Goal: Task Accomplishment & Management: Manage account settings

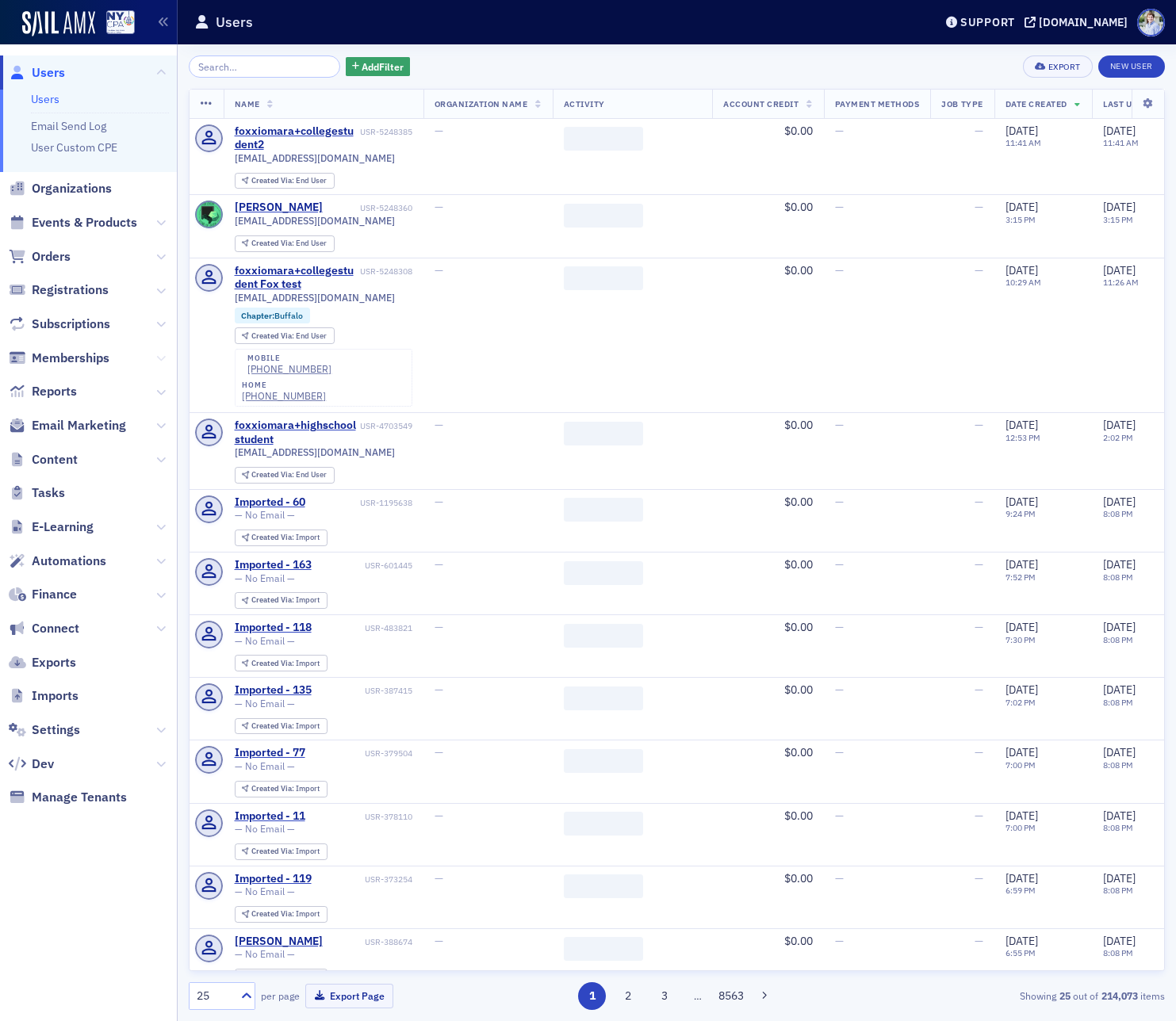
click at [156, 356] on icon at bounding box center [161, 358] width 9 height 9
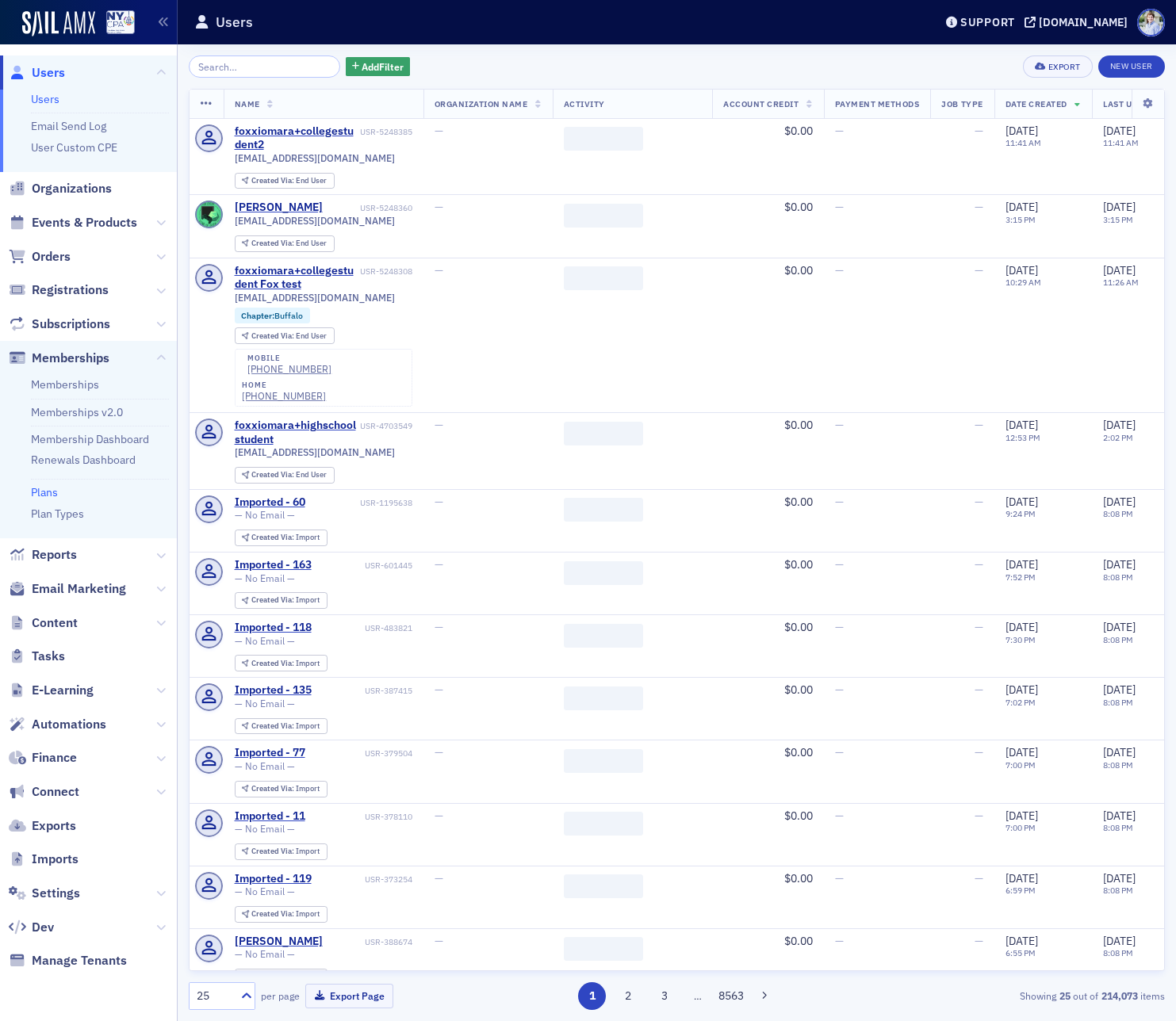
click at [50, 495] on link "Plans" at bounding box center [44, 492] width 27 height 14
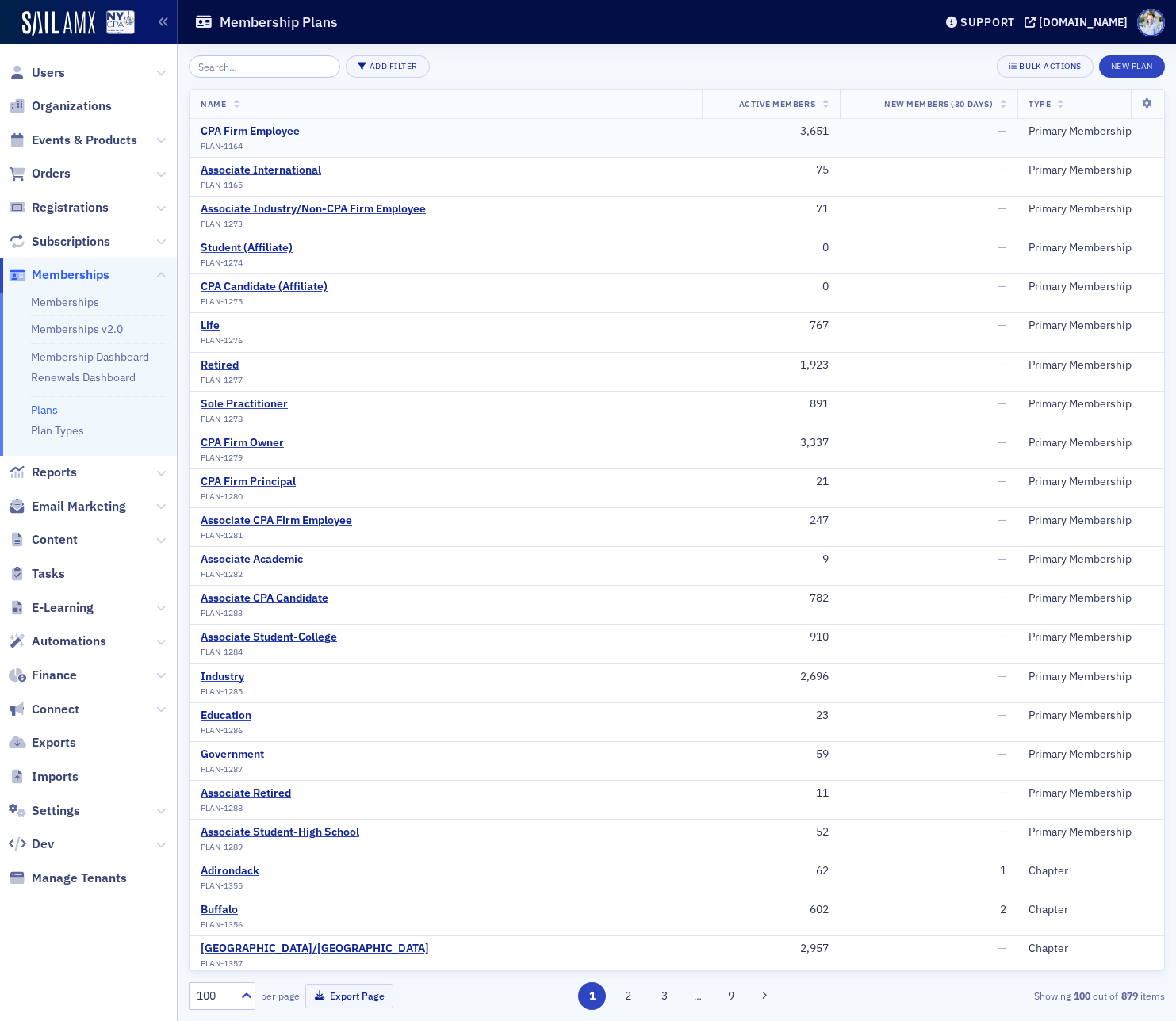
click at [262, 130] on div "CPA Firm Employee" at bounding box center [250, 131] width 99 height 14
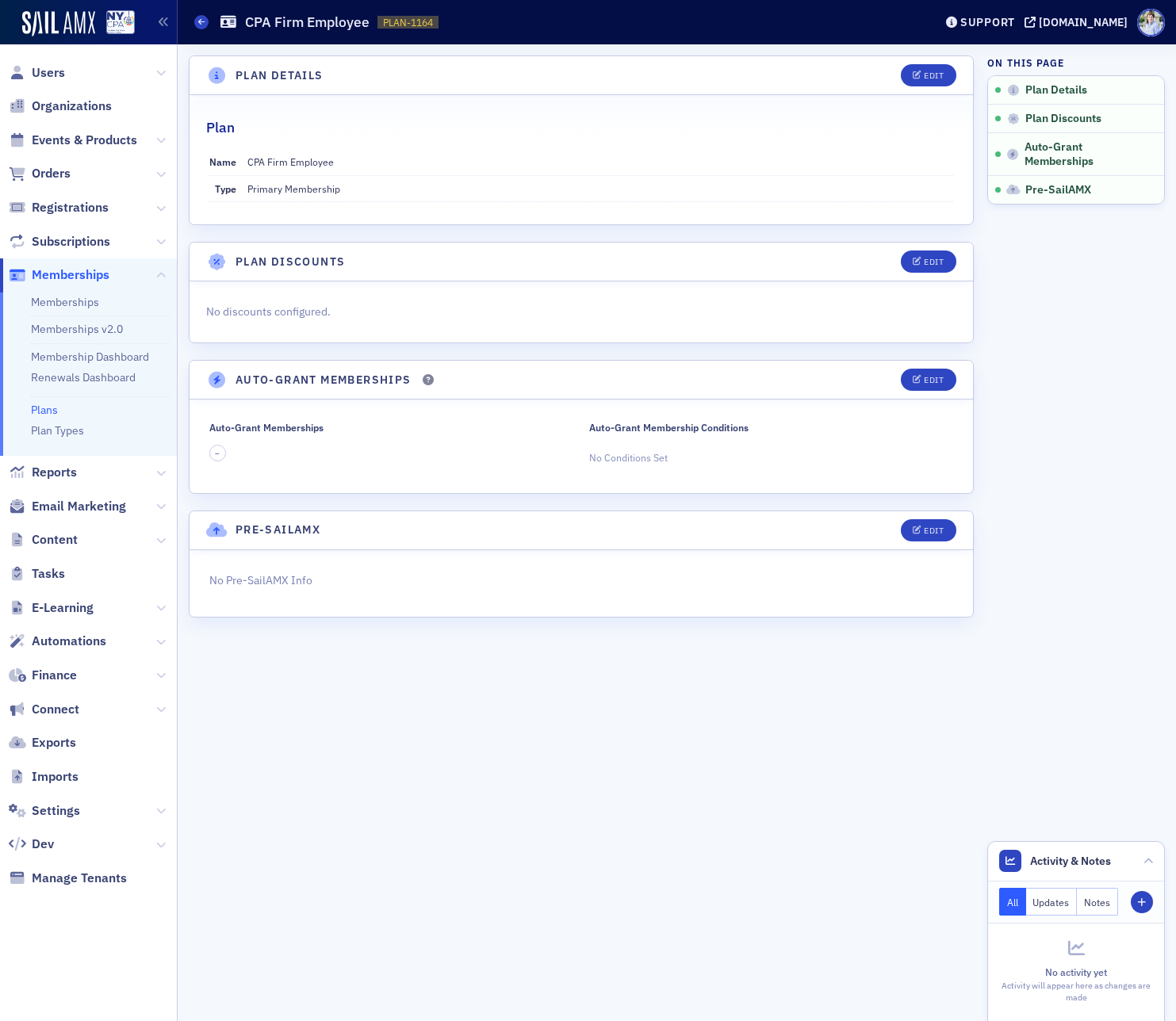
drag, startPoint x: 919, startPoint y: 395, endPoint x: 918, endPoint y: 379, distance: 16.0
click at [918, 395] on header "Auto-Grant Memberships Edit" at bounding box center [581, 380] width 783 height 39
click at [918, 377] on icon "button" at bounding box center [917, 379] width 9 height 8
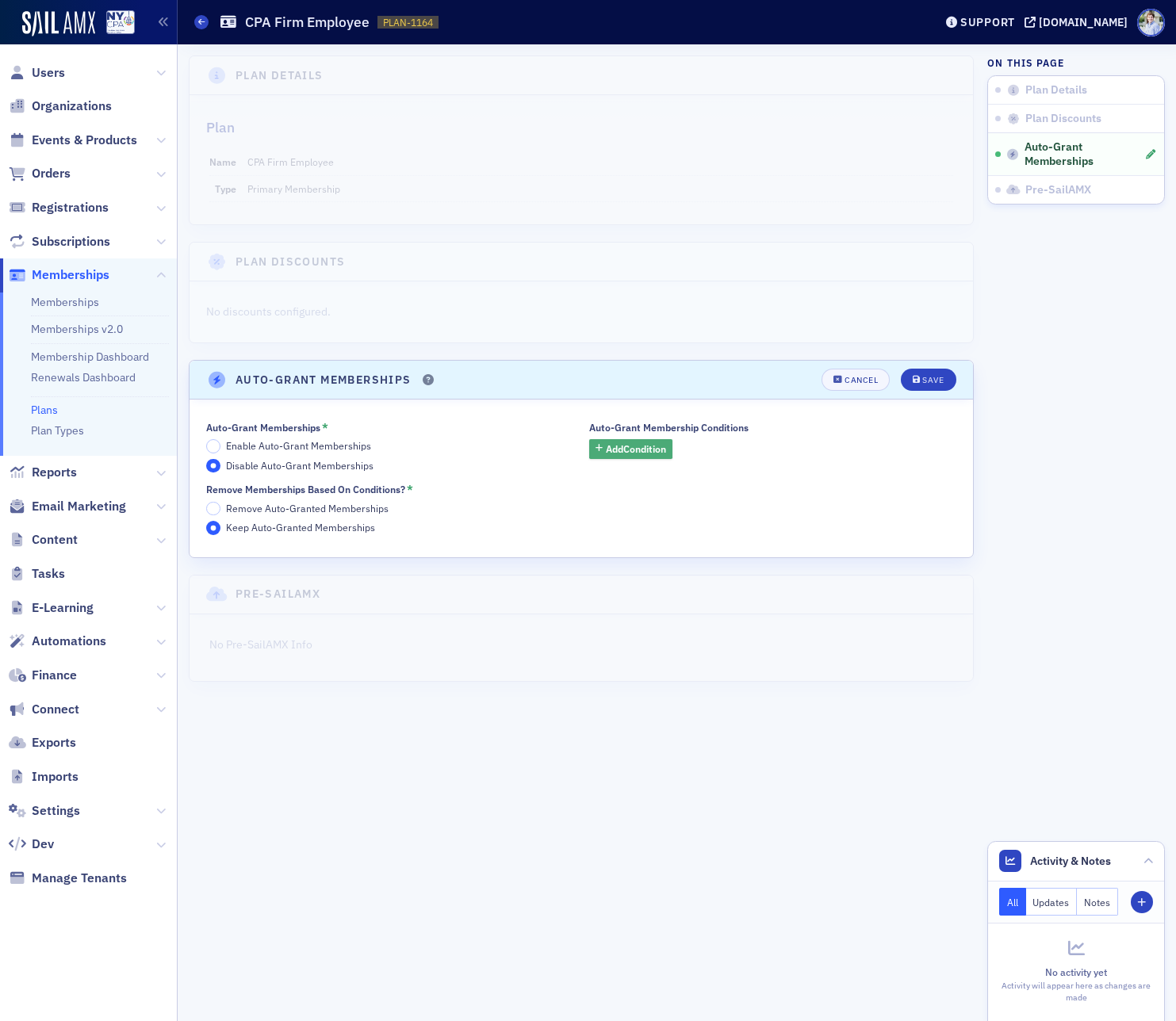
click at [643, 440] on button "Add Condition" at bounding box center [631, 448] width 84 height 20
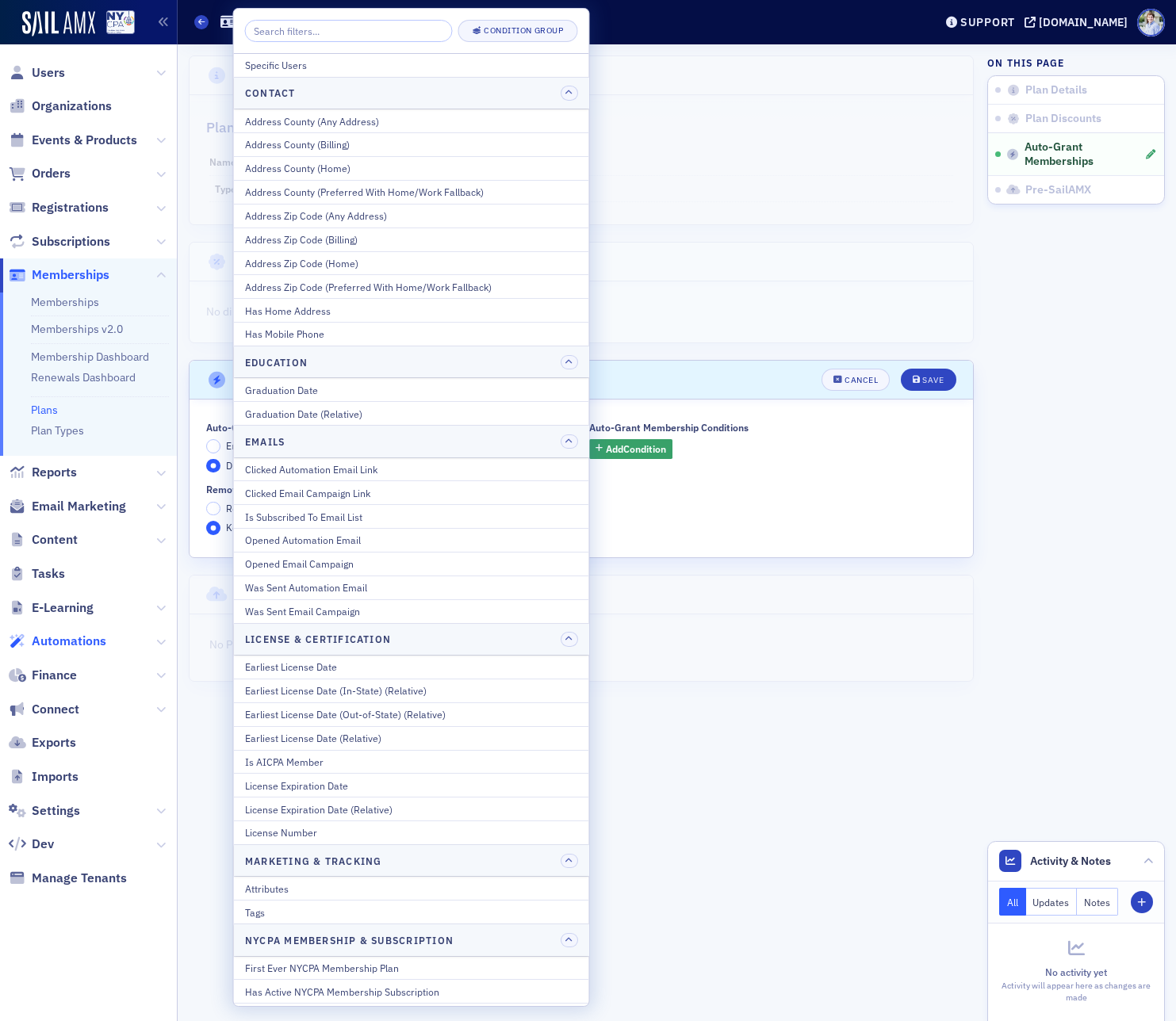
click at [63, 640] on span "Automations" at bounding box center [69, 641] width 74 height 18
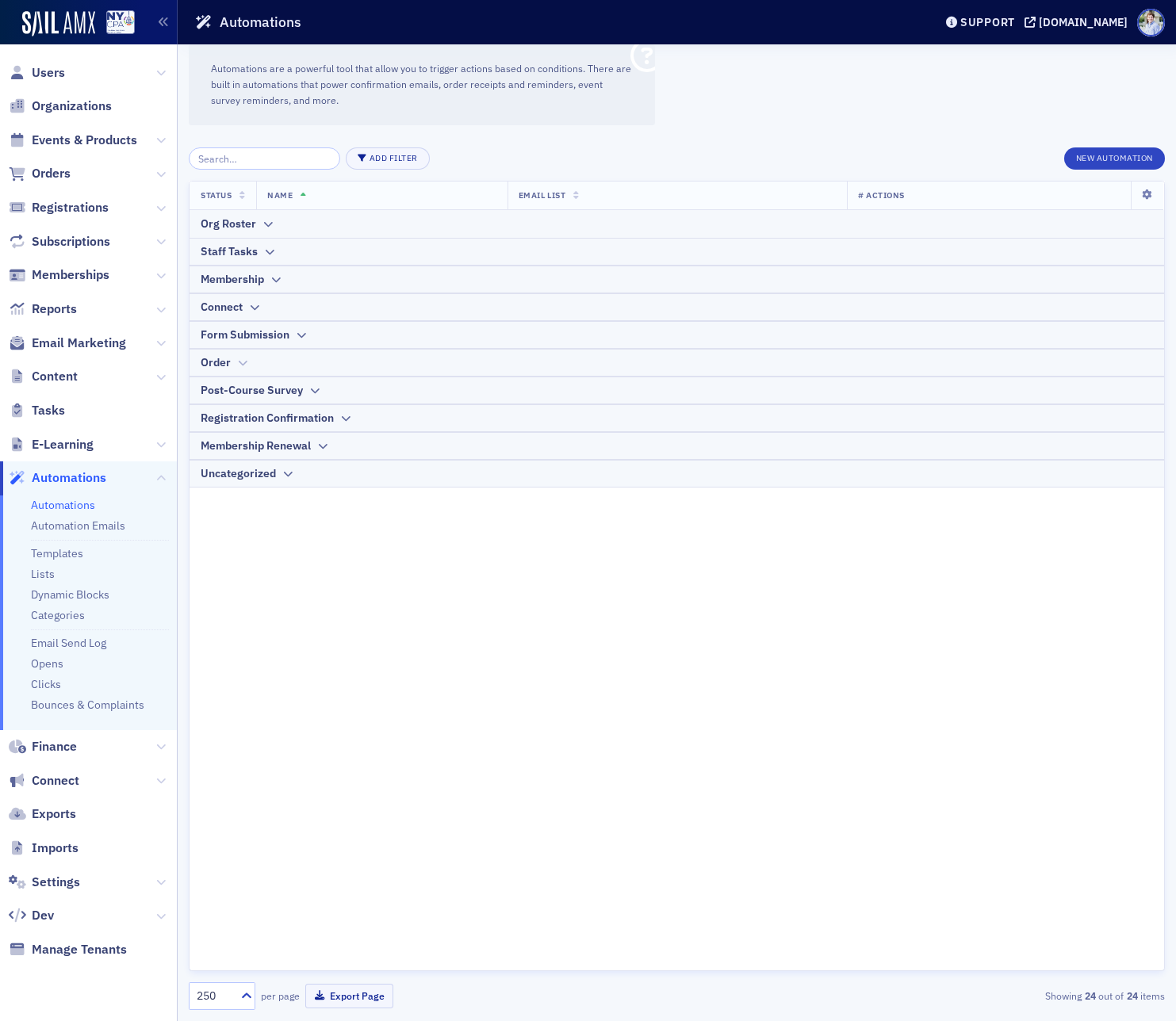
click at [257, 366] on div "Order" at bounding box center [677, 363] width 952 height 17
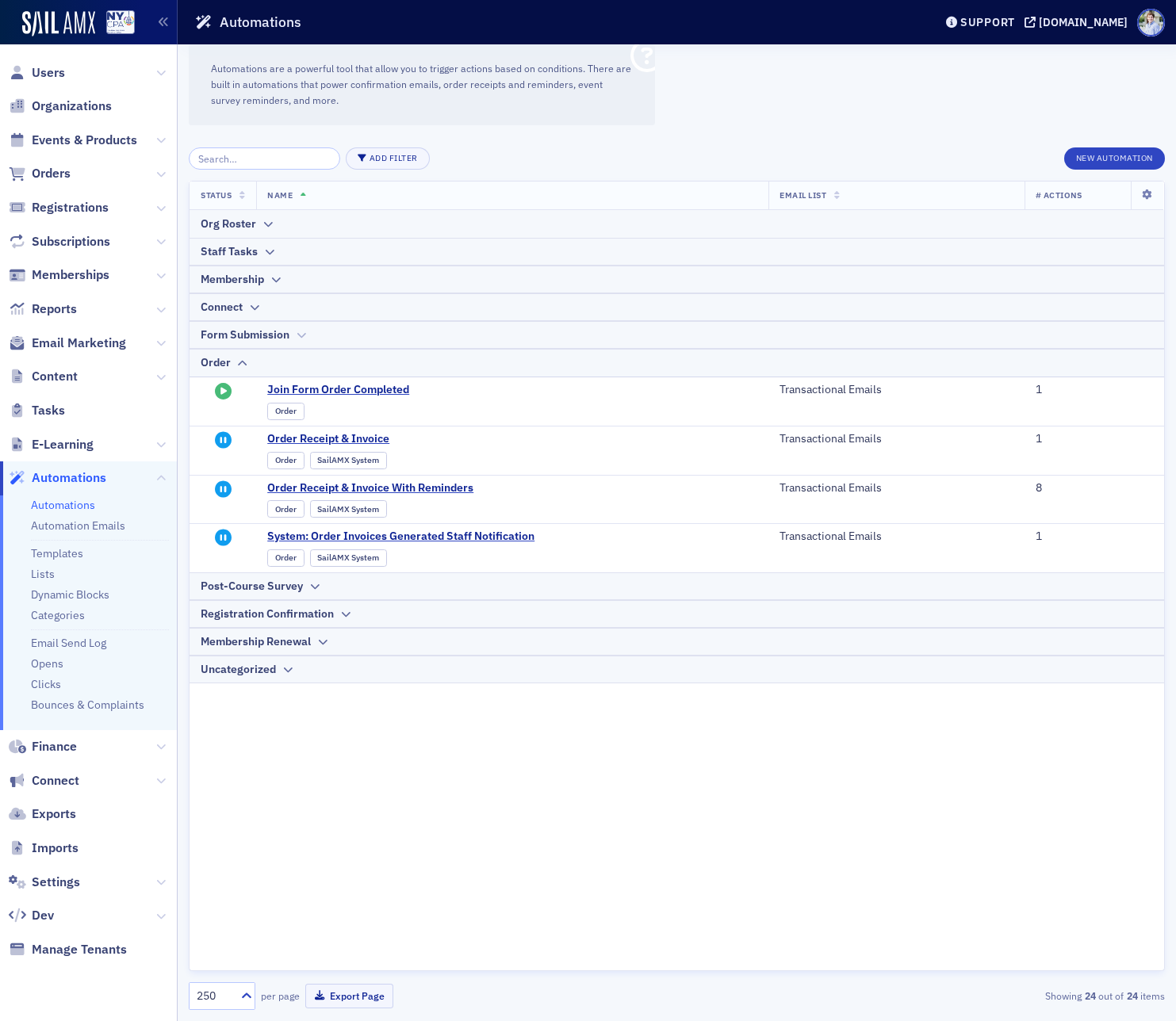
click at [250, 332] on div "Form Submission" at bounding box center [245, 335] width 89 height 17
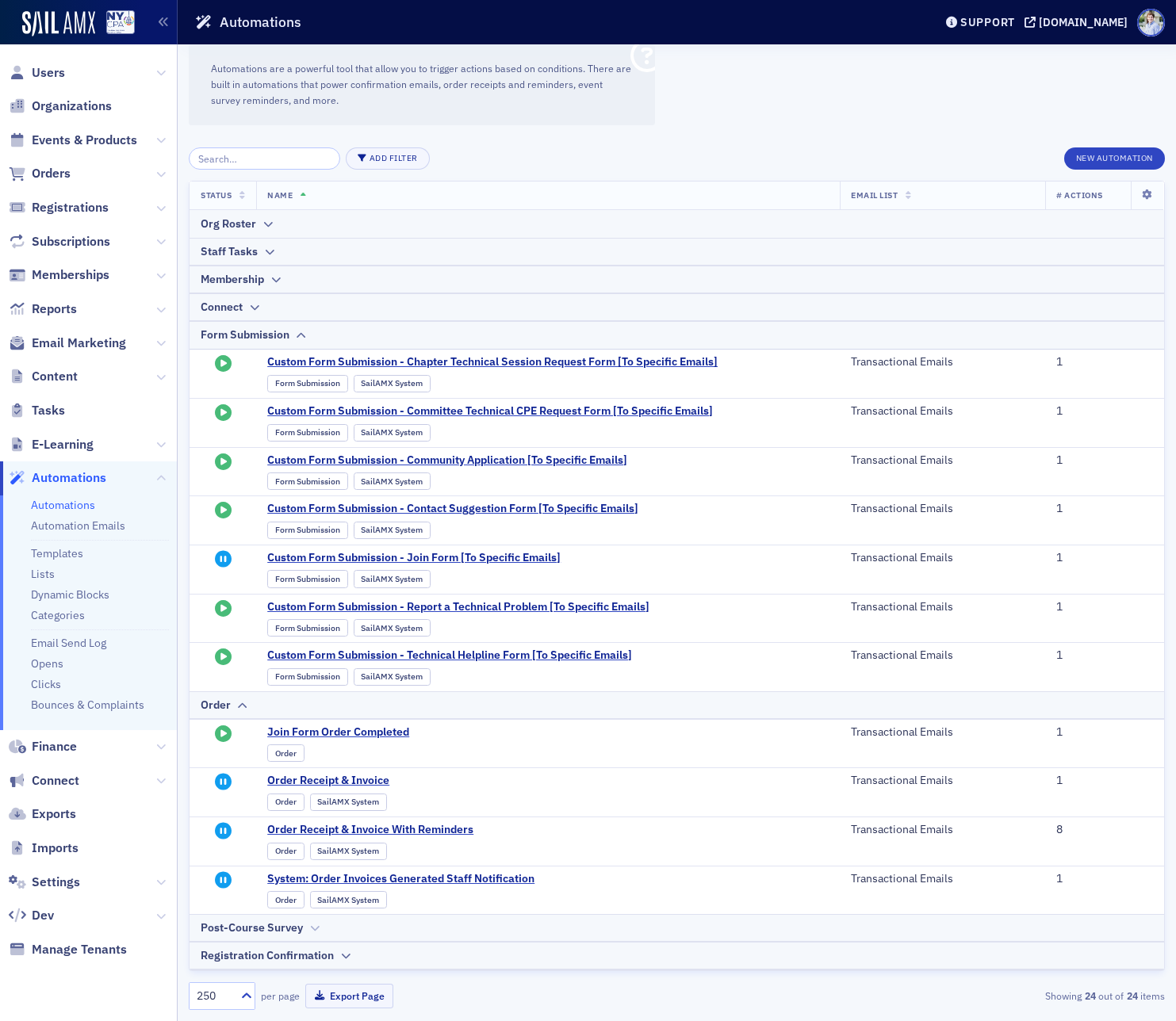
scroll to position [55, 0]
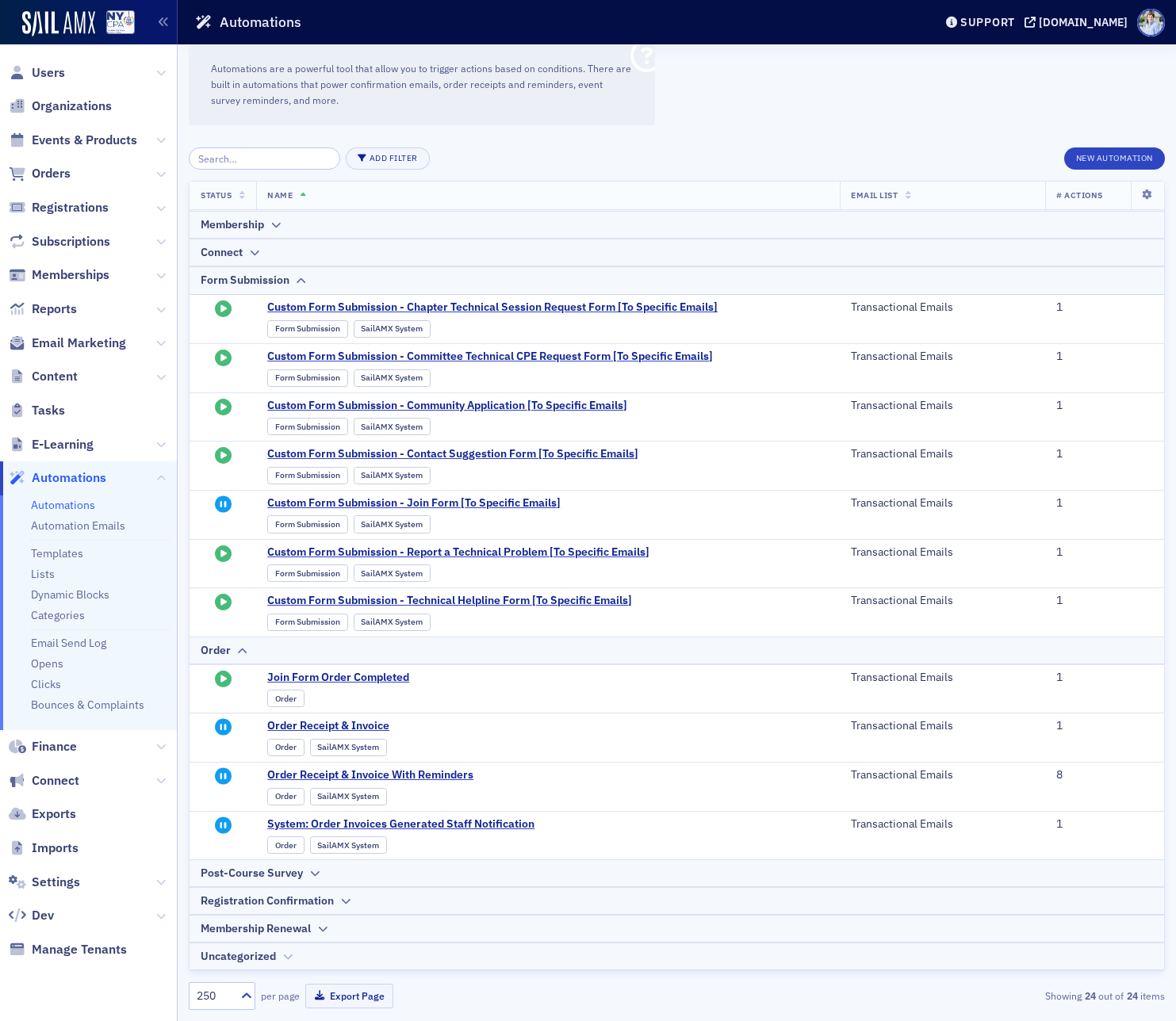
click at [294, 947] on th "Uncategorized" at bounding box center [677, 957] width 974 height 28
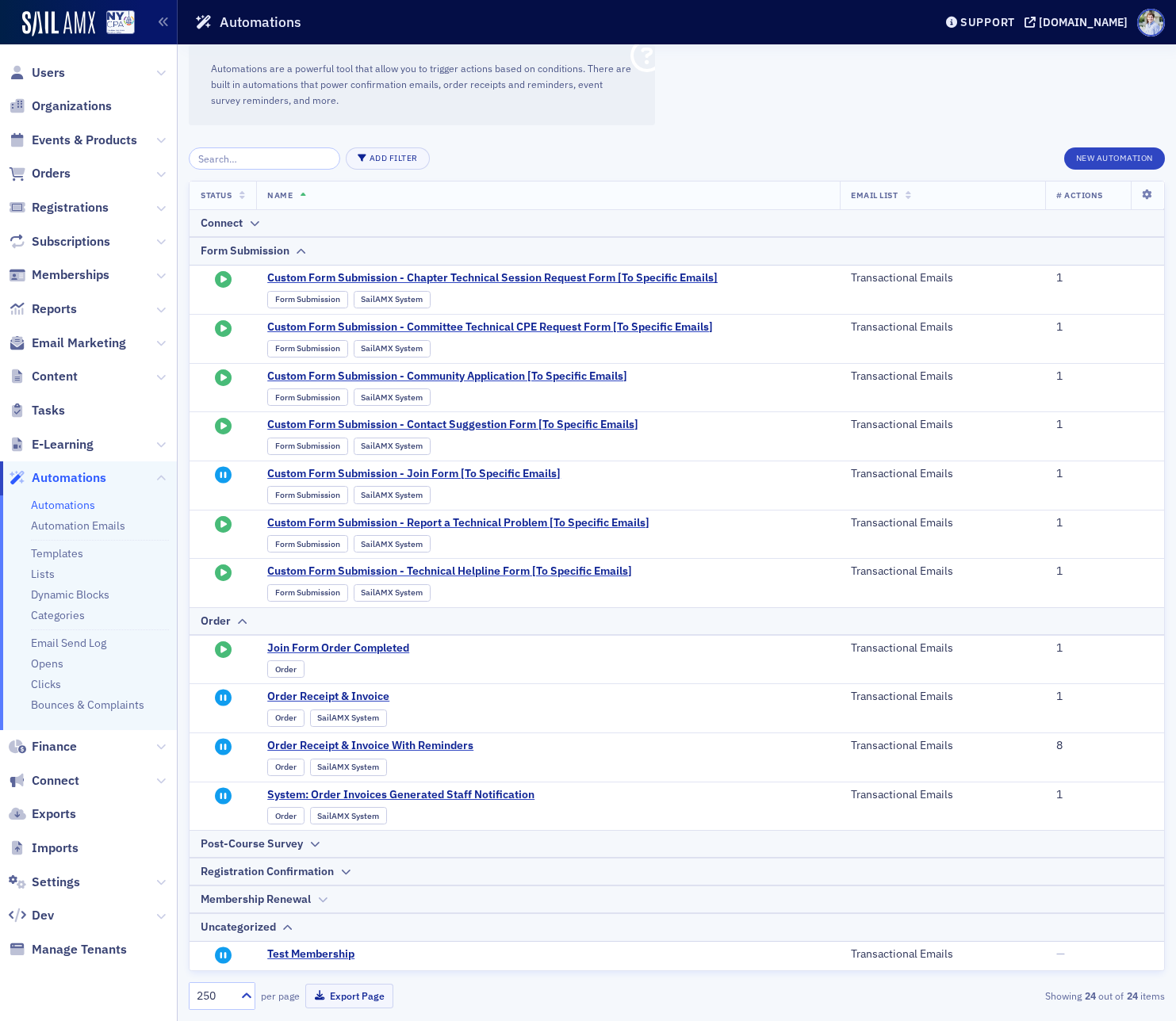
click at [276, 904] on div "Membership Renewal" at bounding box center [256, 899] width 111 height 17
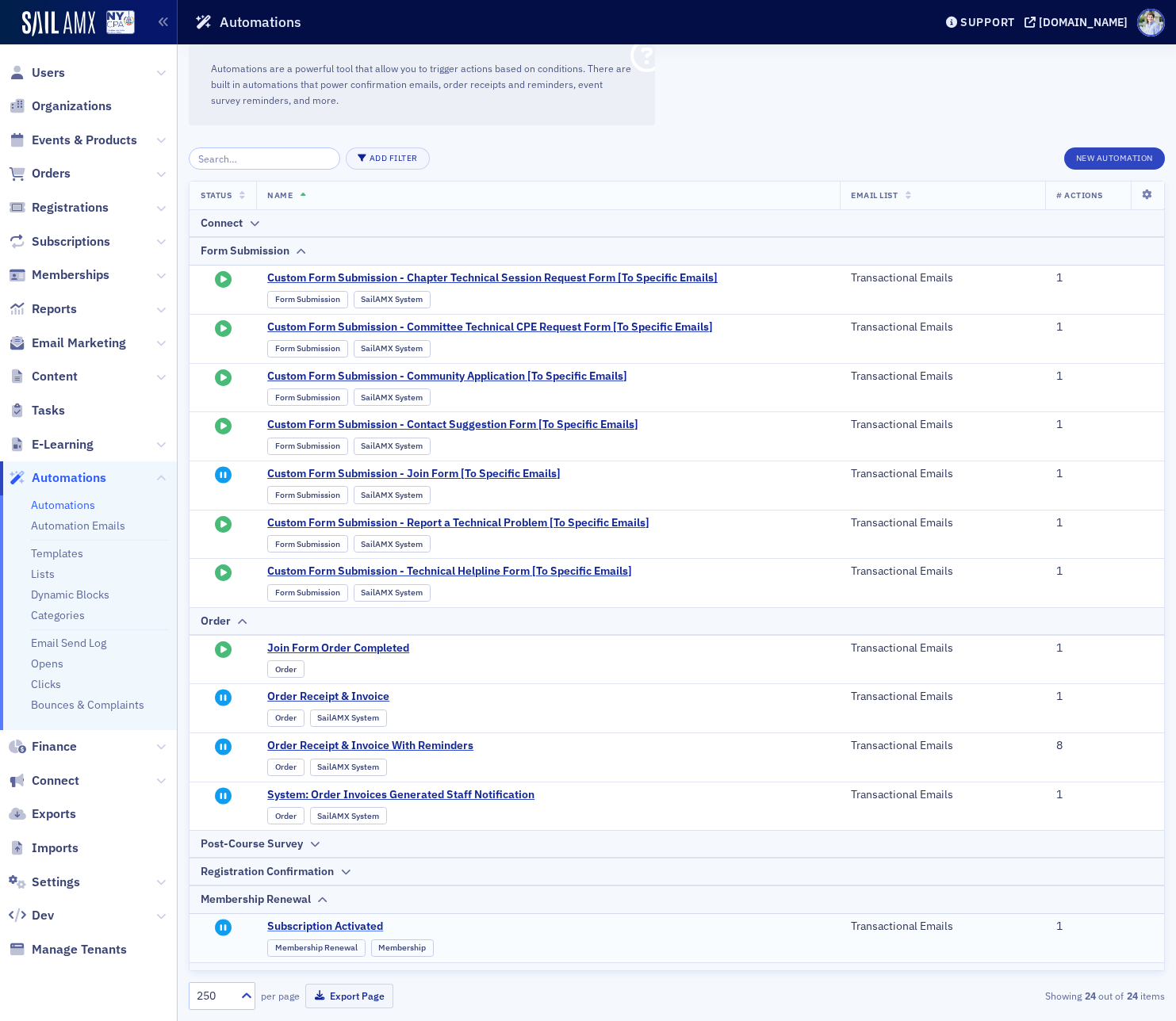
scroll to position [133, 0]
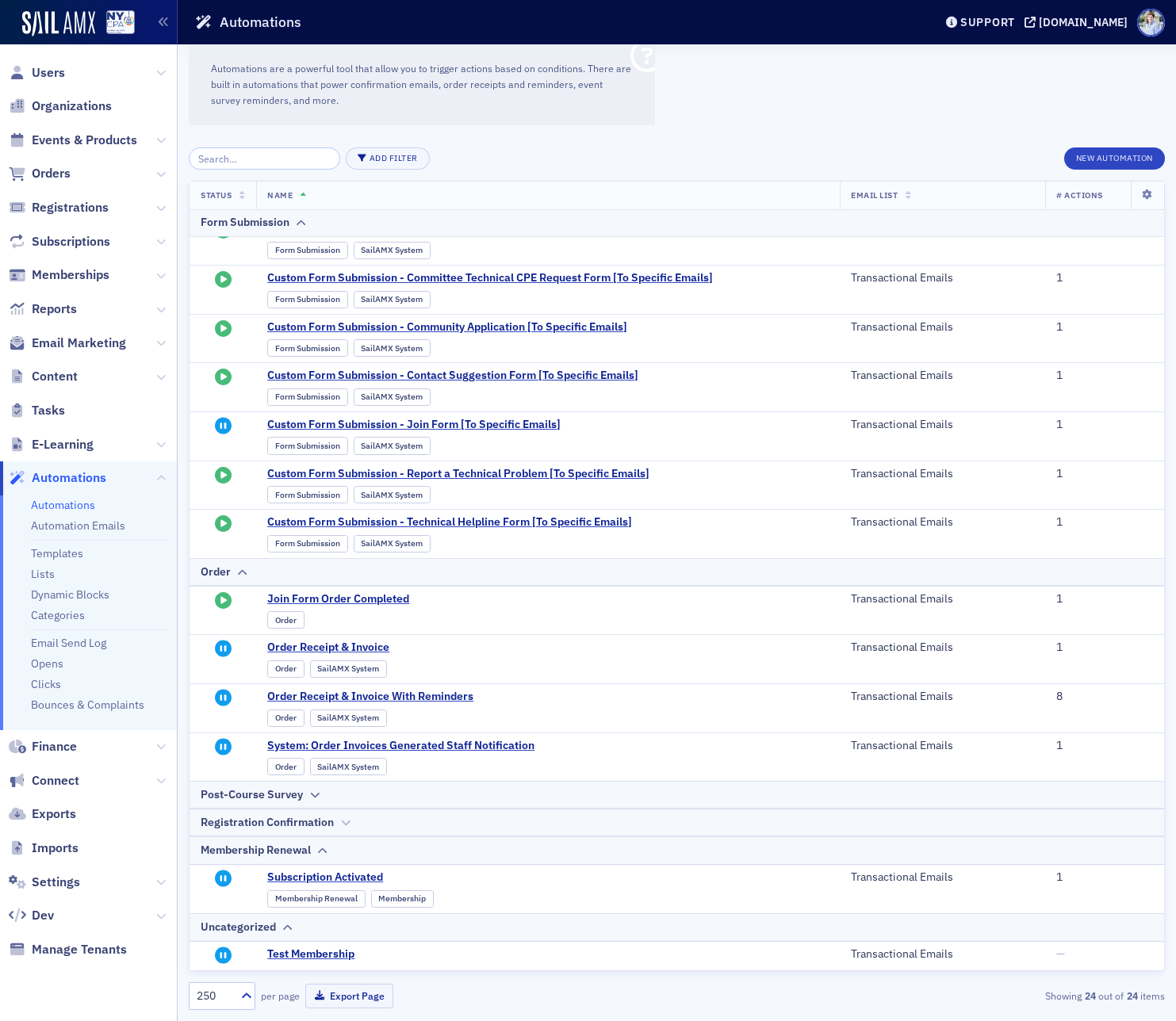
click at [322, 824] on div "Registration Confirmation" at bounding box center [267, 823] width 133 height 17
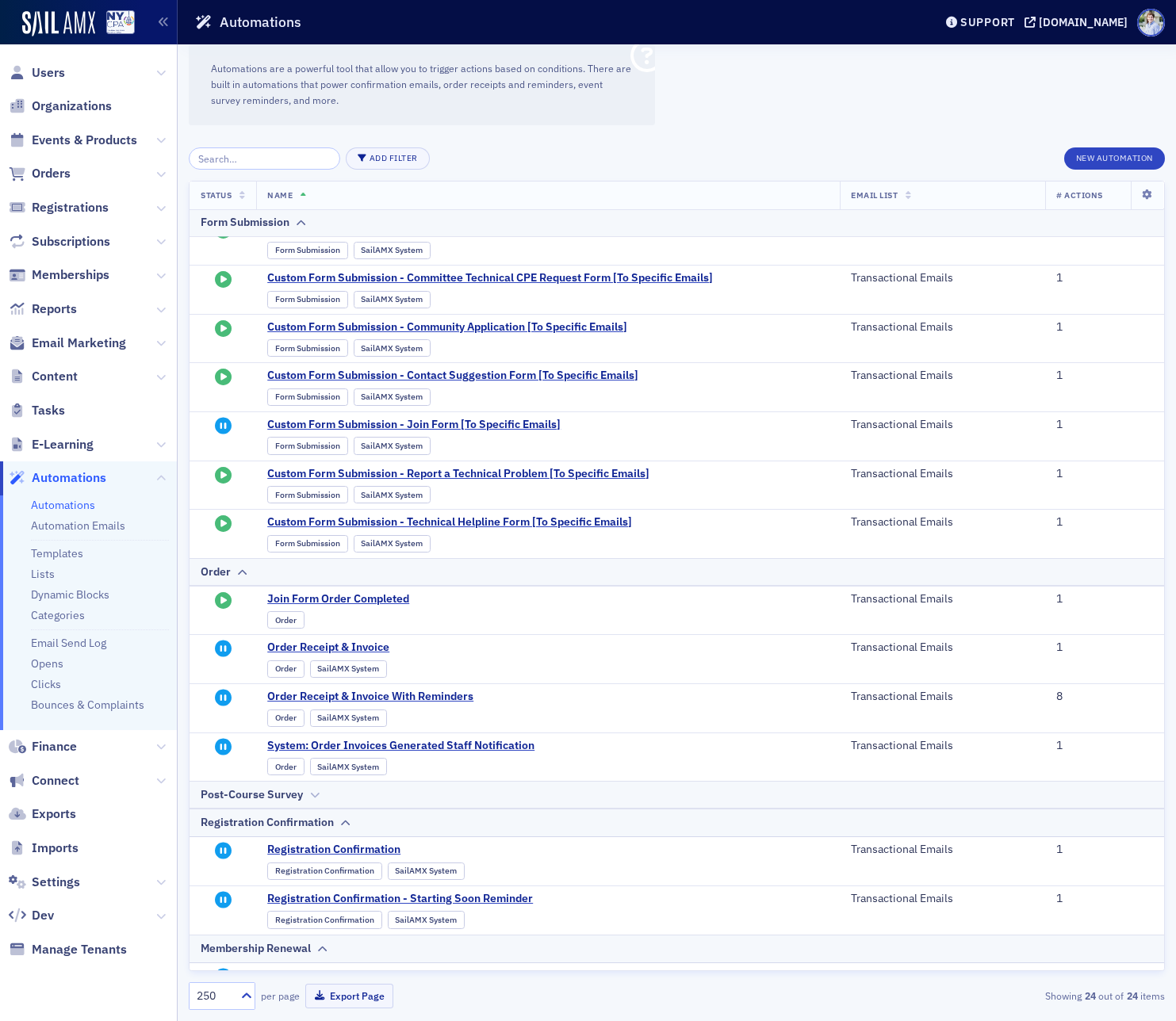
click at [334, 795] on div "Post-Course Survey" at bounding box center [677, 795] width 952 height 17
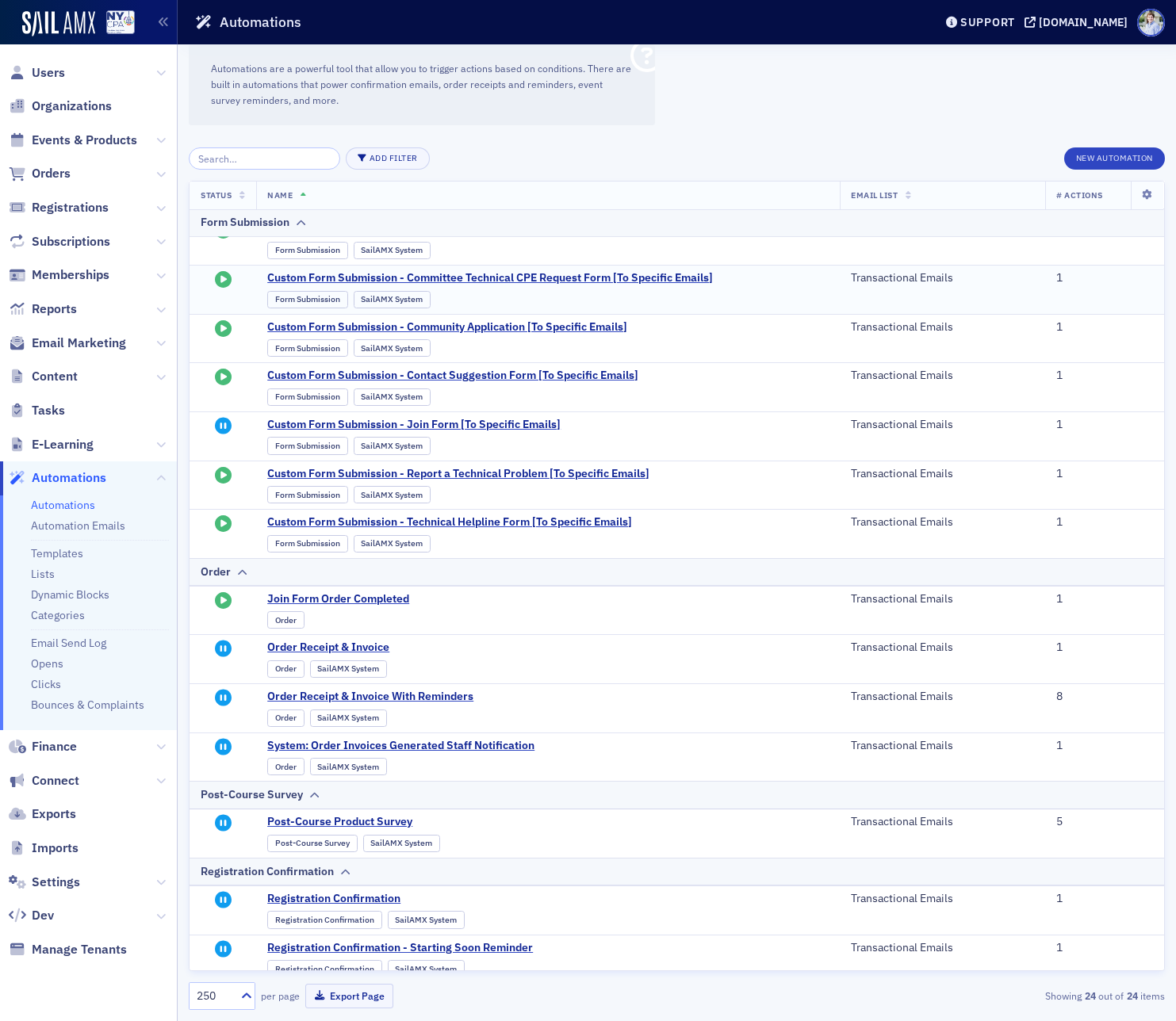
scroll to position [0, 0]
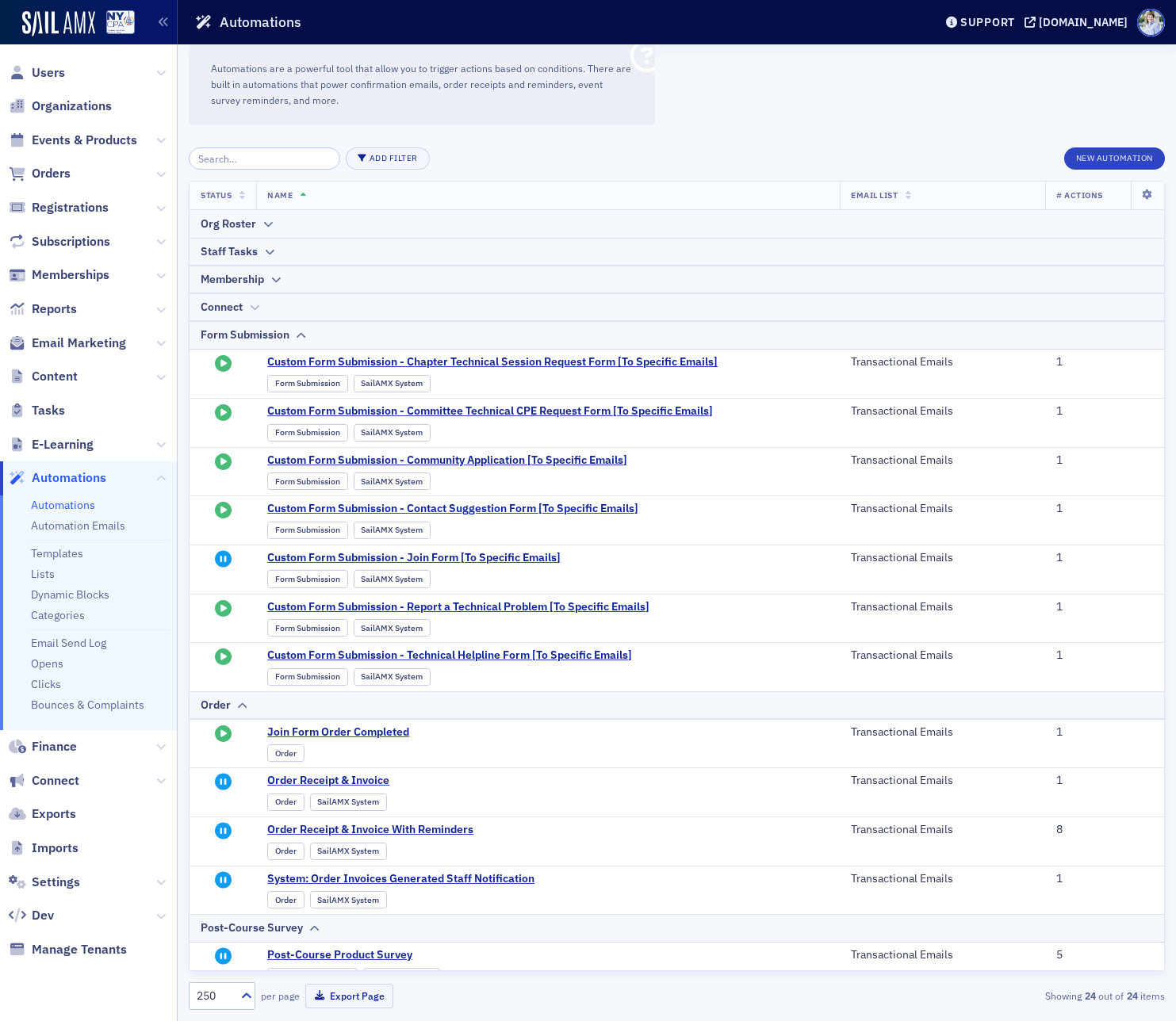
drag, startPoint x: 247, startPoint y: 303, endPoint x: 248, endPoint y: 295, distance: 8.1
click at [248, 302] on div "Connect" at bounding box center [677, 307] width 952 height 17
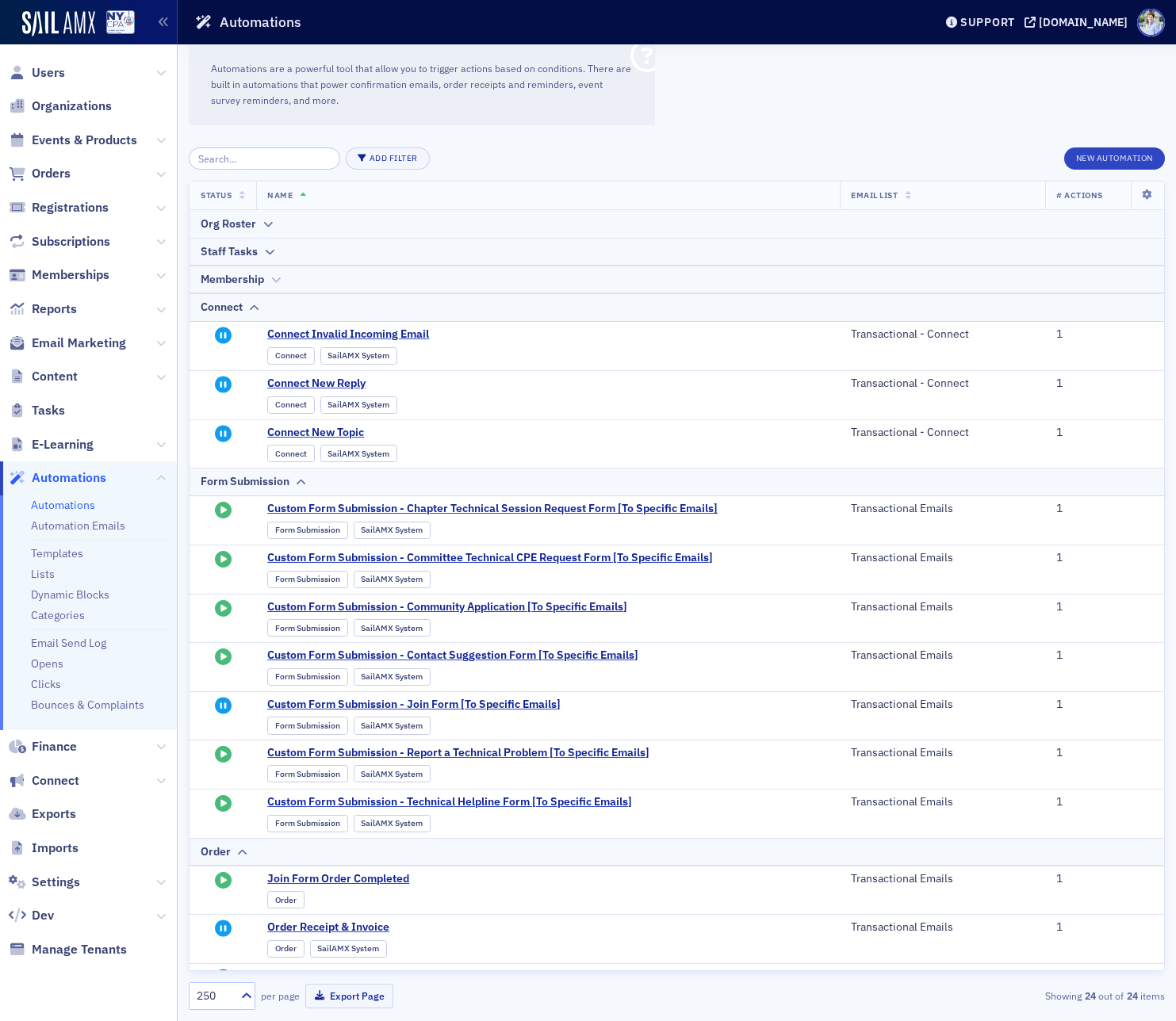
click at [254, 284] on div "Membership" at bounding box center [232, 280] width 63 height 17
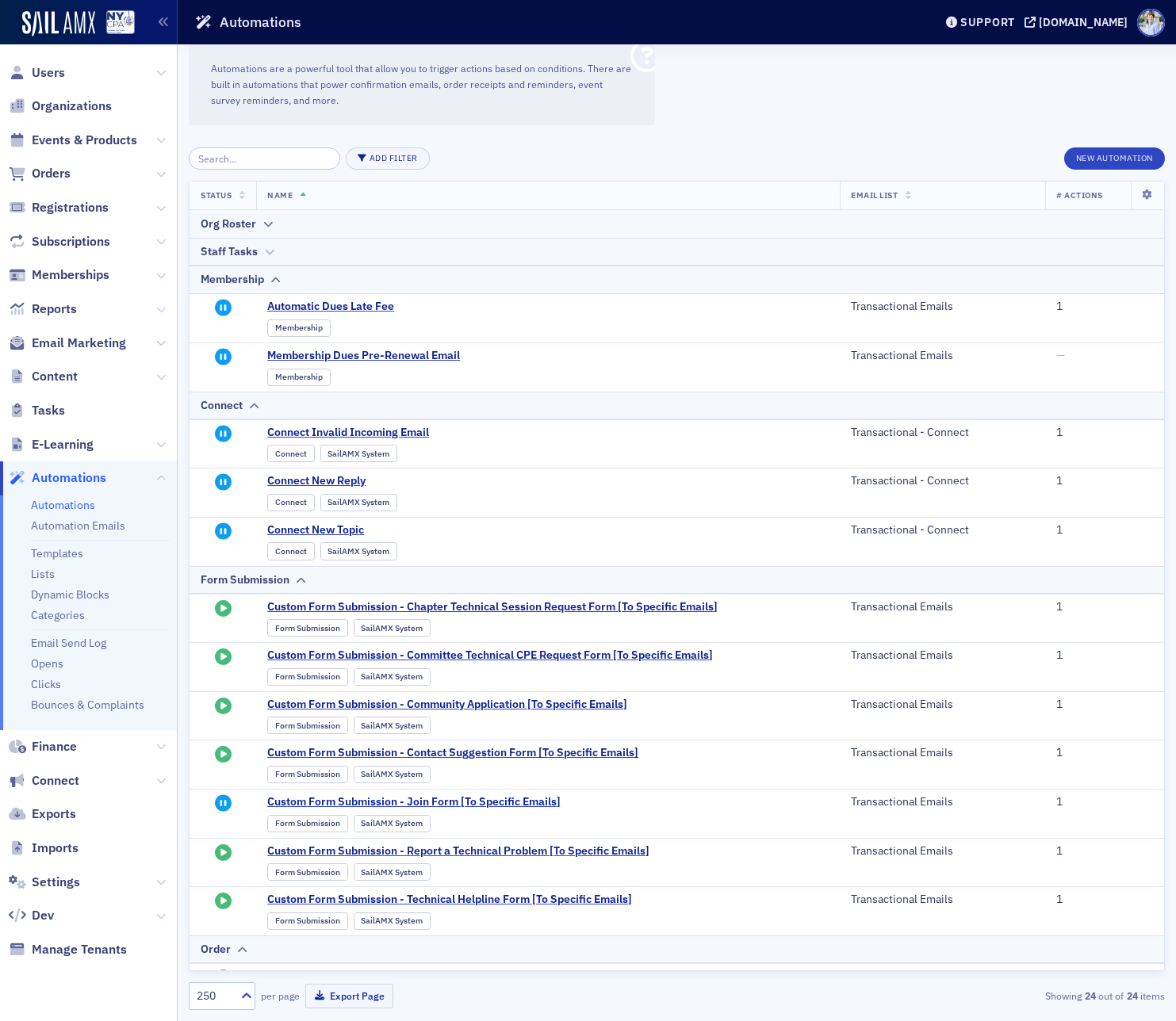
click at [263, 252] on icon at bounding box center [269, 252] width 12 height 9
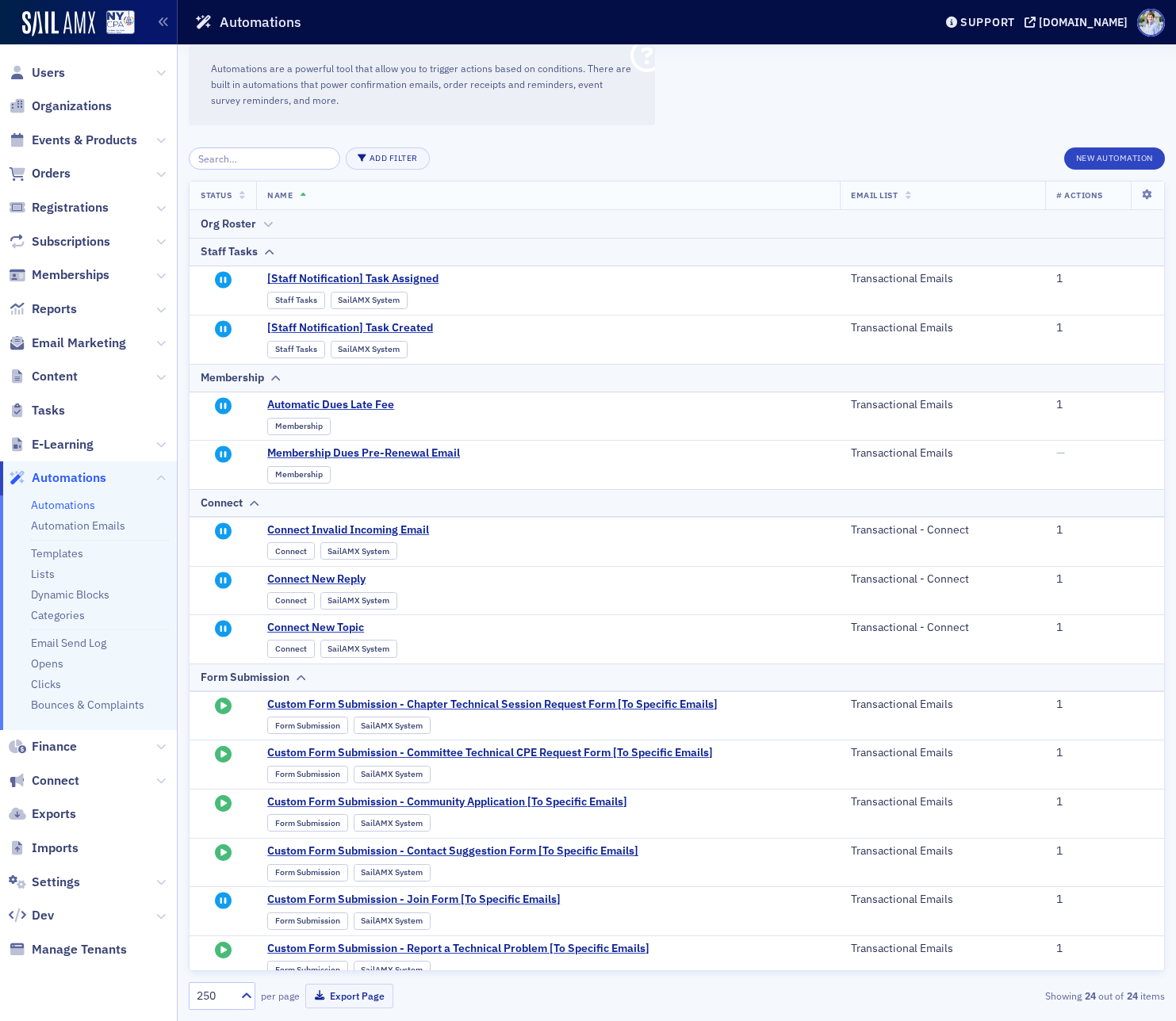
click at [264, 222] on icon at bounding box center [267, 224] width 12 height 9
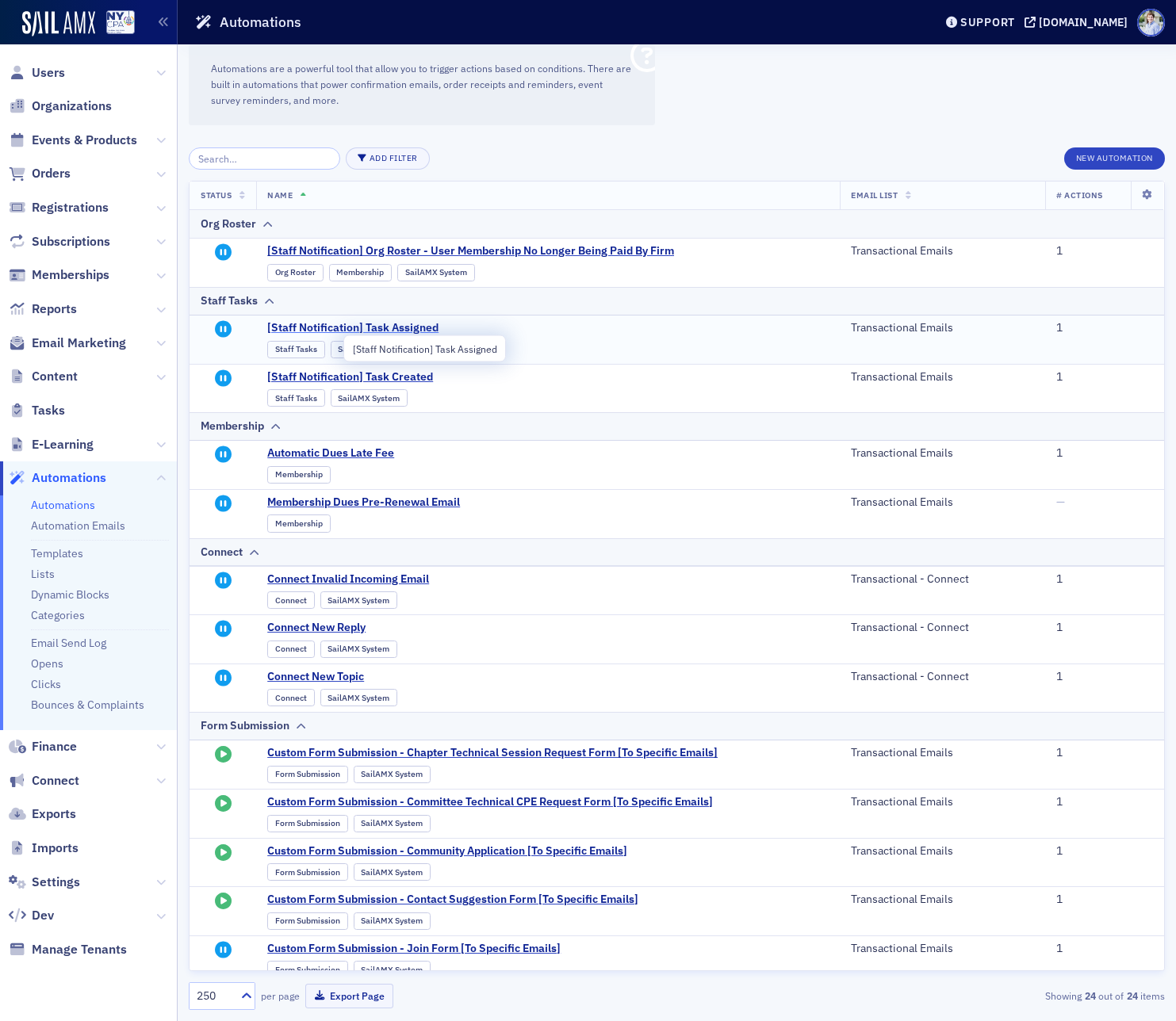
click at [315, 322] on span "[Staff Notification] Task Assigned" at bounding box center [422, 327] width 311 height 14
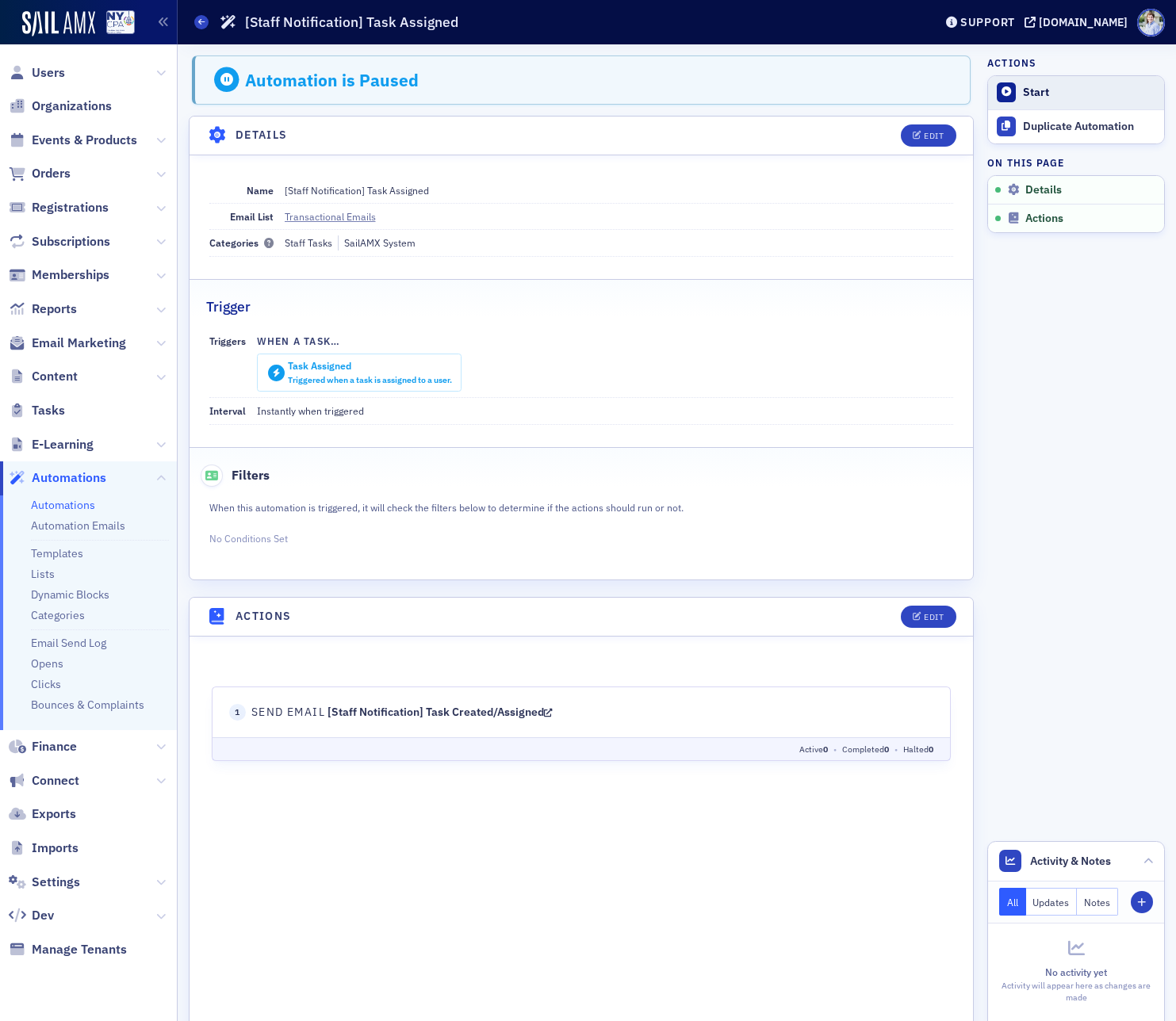
click at [1043, 99] on button "Start" at bounding box center [1075, 93] width 176 height 33
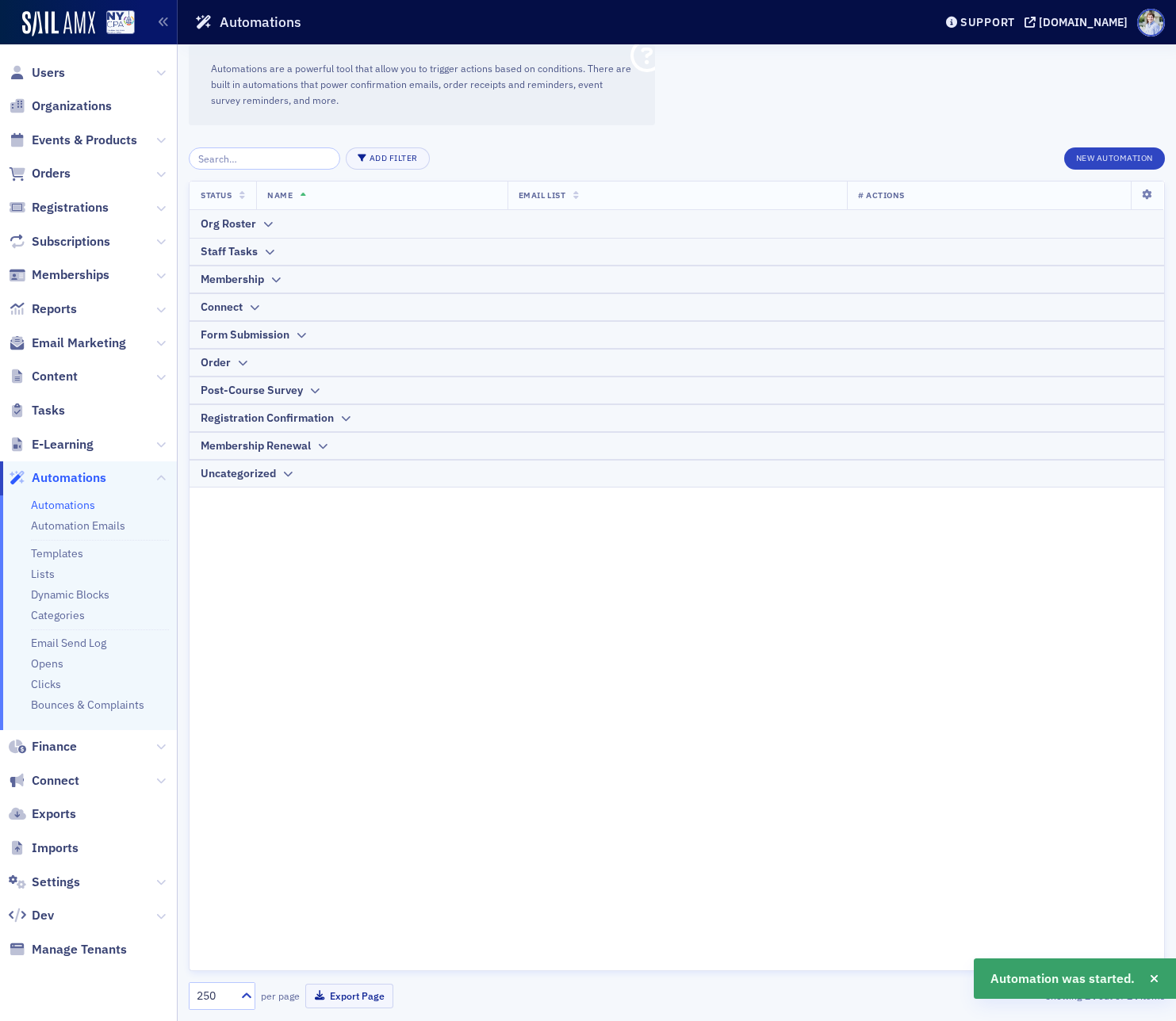
click at [262, 150] on input "search" at bounding box center [264, 159] width 152 height 22
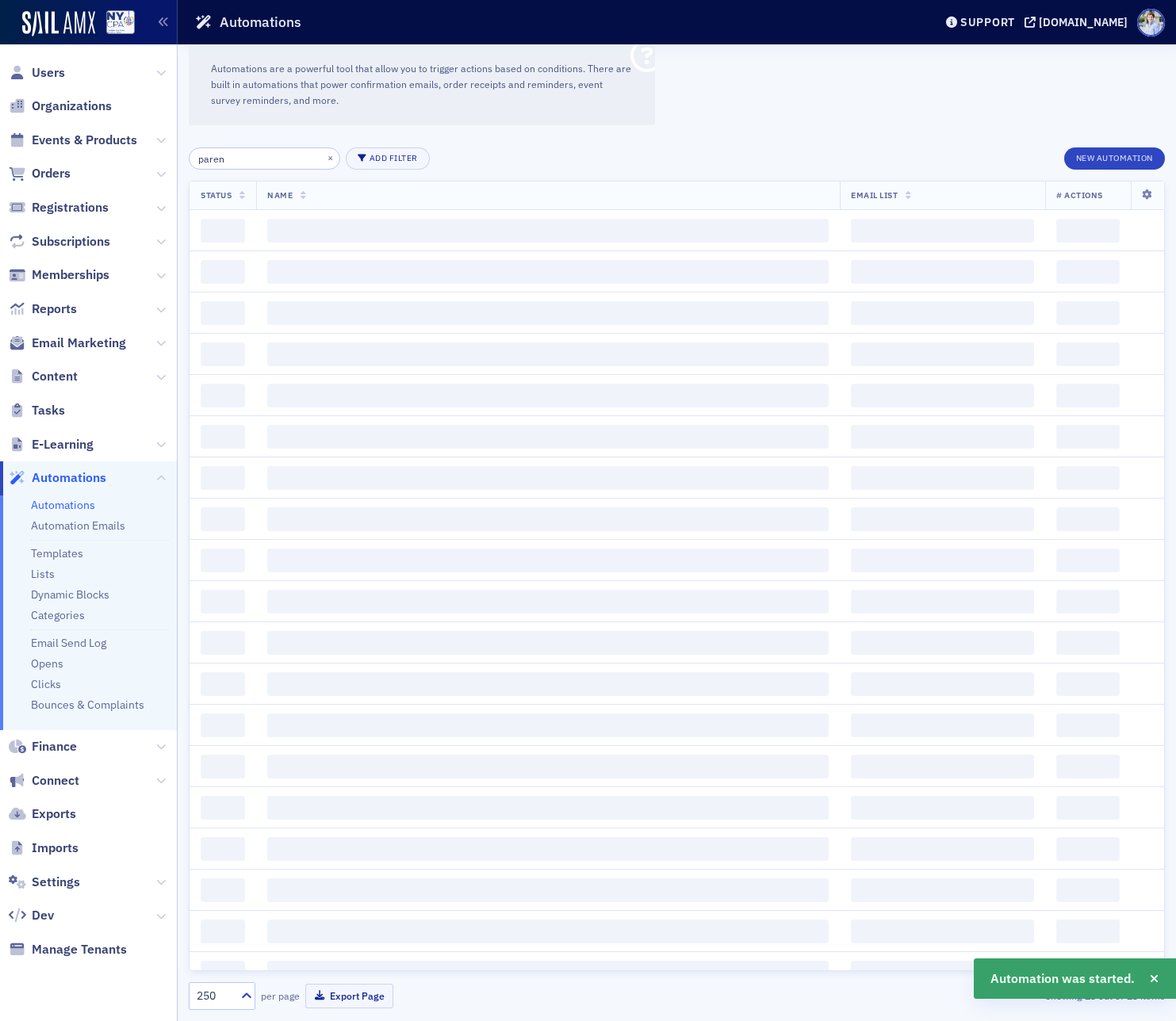
type input "parent"
